Goal: Task Accomplishment & Management: Use online tool/utility

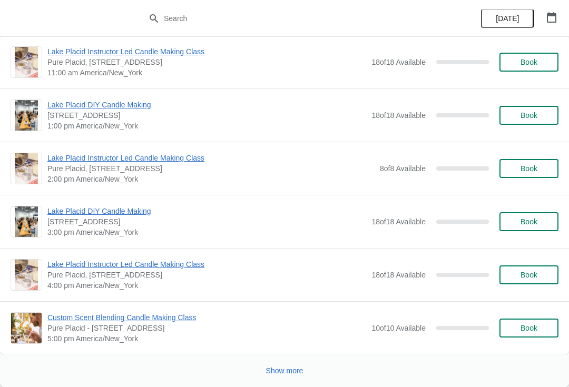
scroll to position [2148, 0]
click at [288, 376] on button "Show more" at bounding box center [285, 370] width 46 height 19
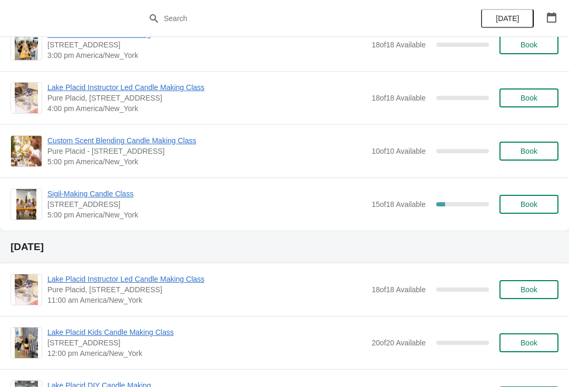
scroll to position [3956, 0]
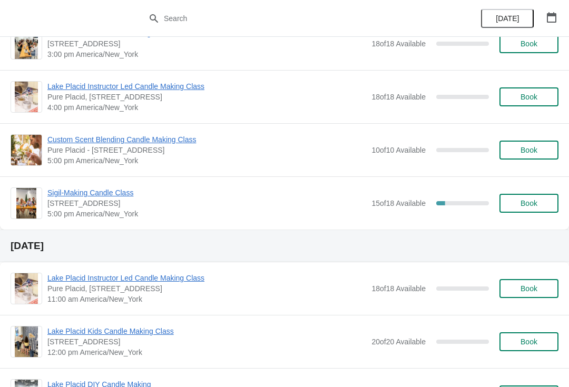
click at [118, 192] on span "Sigil-Making Candle Class" at bounding box center [206, 192] width 319 height 11
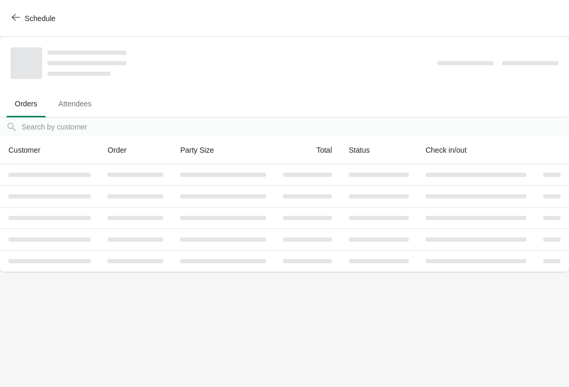
scroll to position [0, 0]
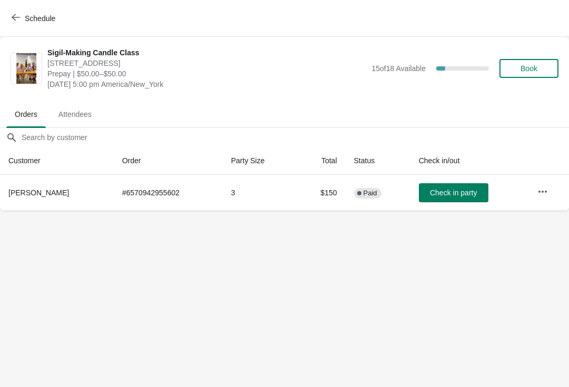
click at [542, 192] on icon "button" at bounding box center [542, 191] width 8 height 2
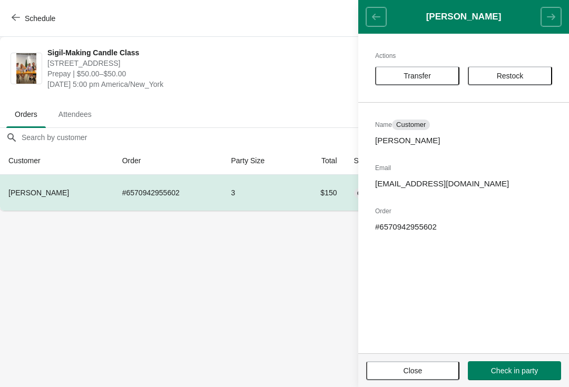
click at [515, 70] on button "Restock" at bounding box center [510, 75] width 84 height 19
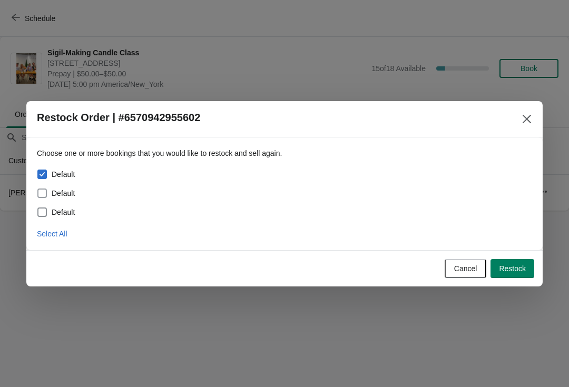
click at [43, 193] on span at bounding box center [41, 193] width 9 height 9
click at [38, 189] on input "Default" at bounding box center [37, 189] width 1 height 1
checkbox input "true"
click at [41, 216] on span at bounding box center [41, 211] width 9 height 9
click at [38, 208] on input "Default" at bounding box center [37, 207] width 1 height 1
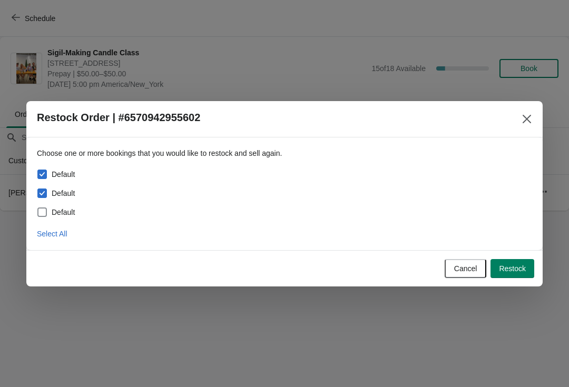
checkbox input "true"
click at [516, 264] on span "Restock" at bounding box center [512, 268] width 27 height 8
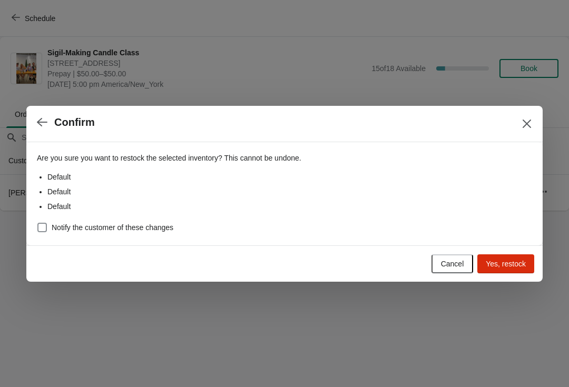
click at [511, 265] on span "Yes, restock" at bounding box center [506, 264] width 40 height 8
